Goal: Find specific page/section: Find specific page/section

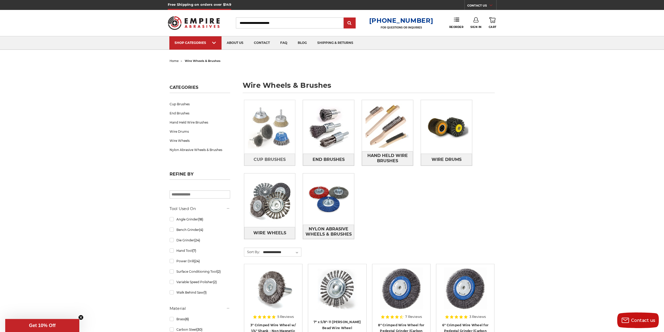
click at [260, 136] on img at bounding box center [269, 126] width 51 height 51
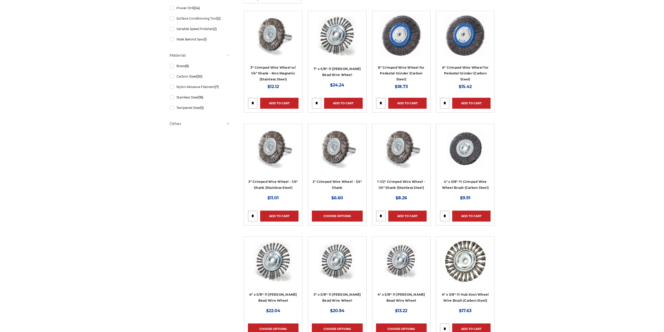
scroll to position [287, 0]
